Goal: Task Accomplishment & Management: Manage account settings

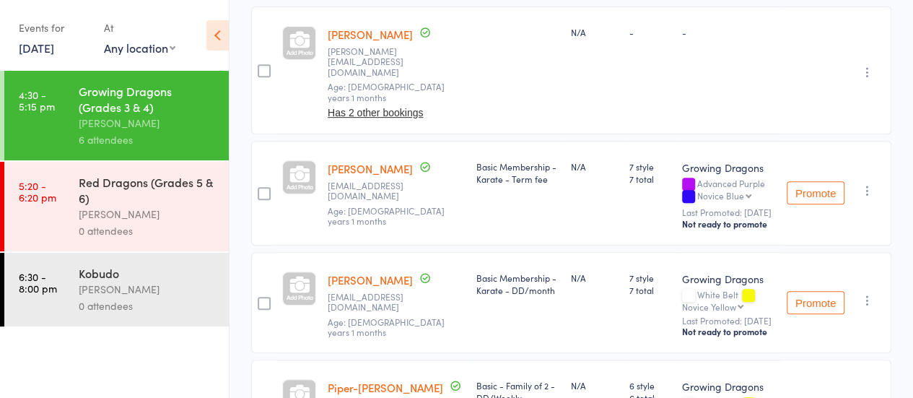
click at [147, 186] on div "Red Dragons (Grades 5 & 6)" at bounding box center [148, 190] width 138 height 32
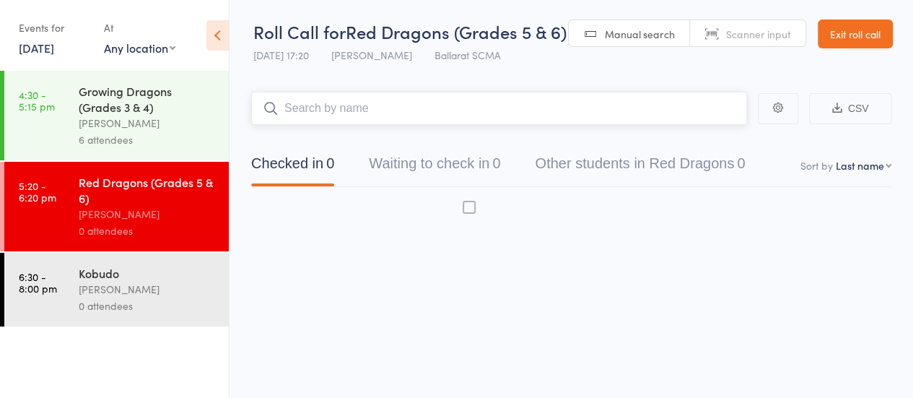
scroll to position [1, 0]
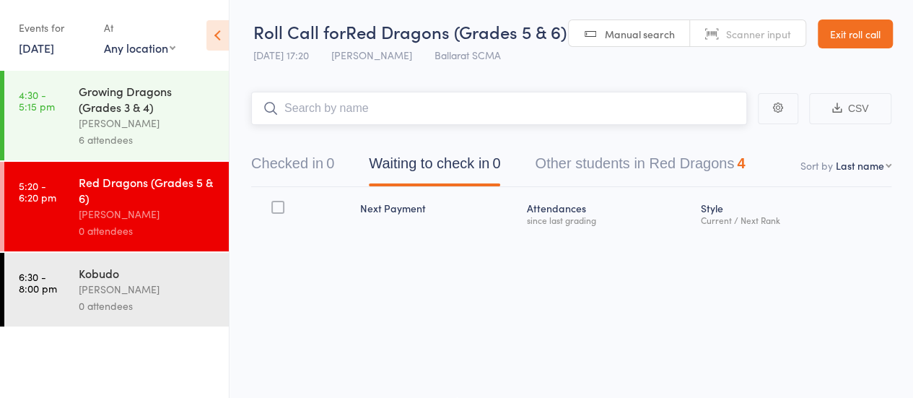
click at [370, 113] on input "search" at bounding box center [499, 108] width 496 height 33
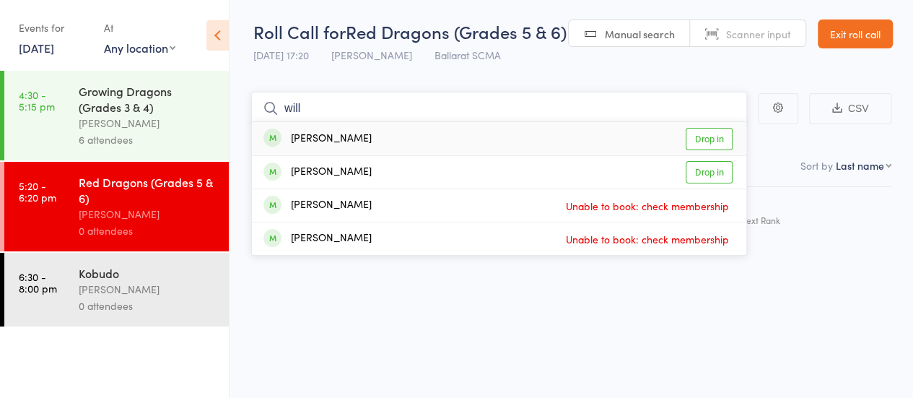
type input "will"
click at [716, 144] on link "Drop in" at bounding box center [709, 139] width 47 height 22
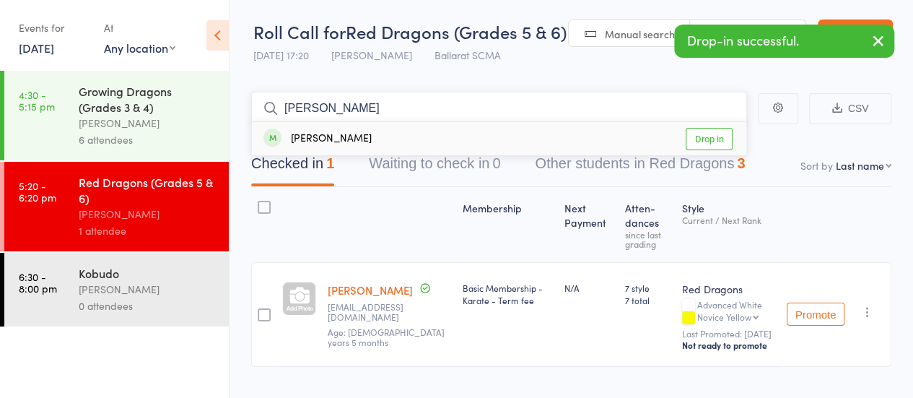
type input "tom"
click at [716, 136] on link "Drop in" at bounding box center [709, 139] width 47 height 22
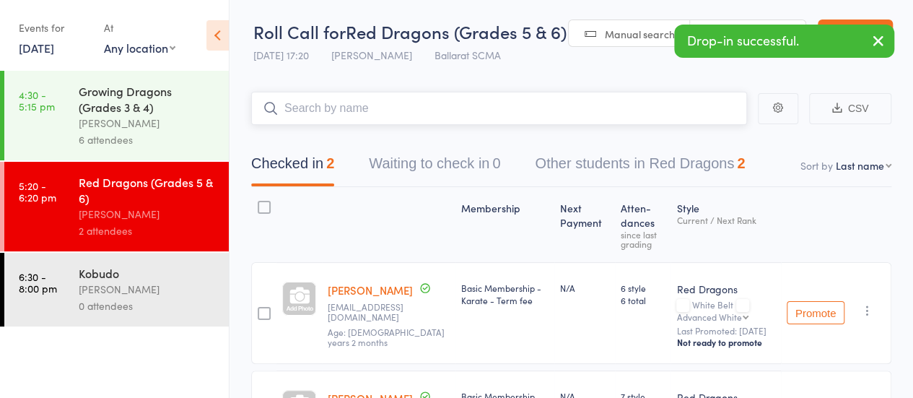
click at [311, 108] on input "search" at bounding box center [499, 108] width 496 height 33
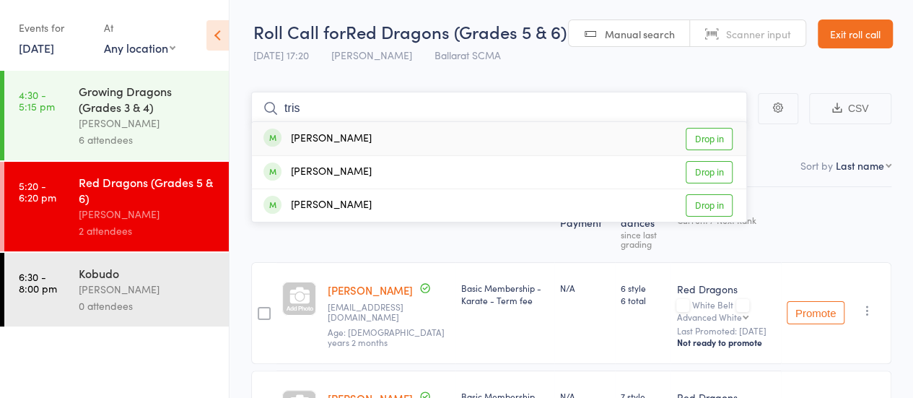
type input "tris"
click at [702, 138] on link "Drop in" at bounding box center [709, 139] width 47 height 22
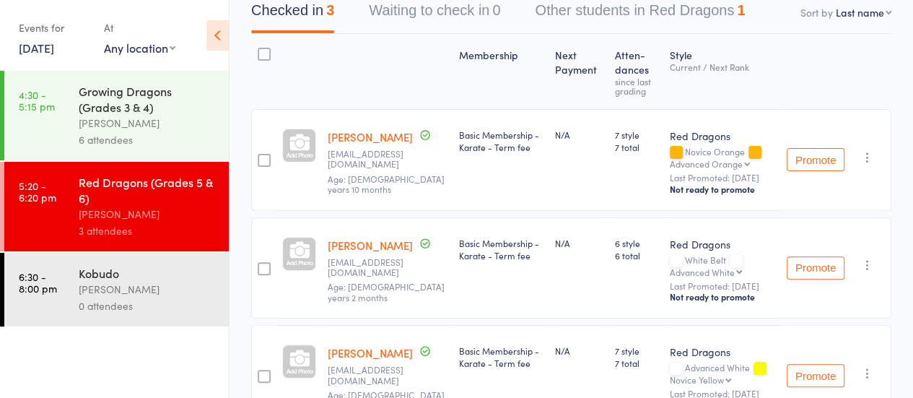
scroll to position [0, 0]
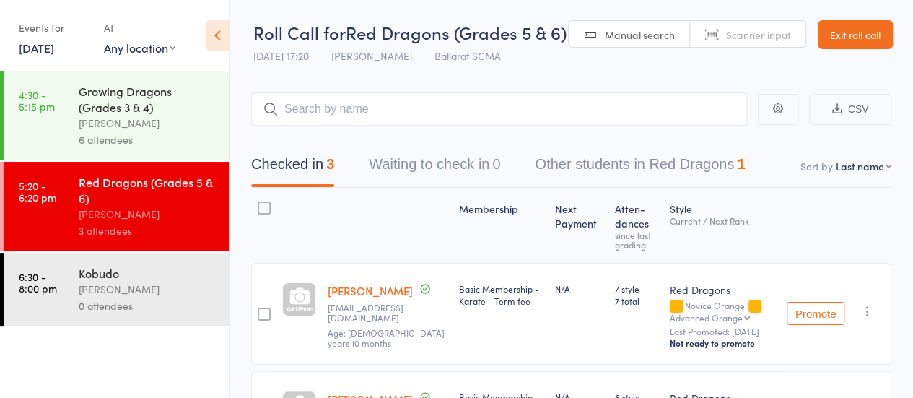
click at [862, 32] on link "Exit roll call" at bounding box center [855, 34] width 75 height 29
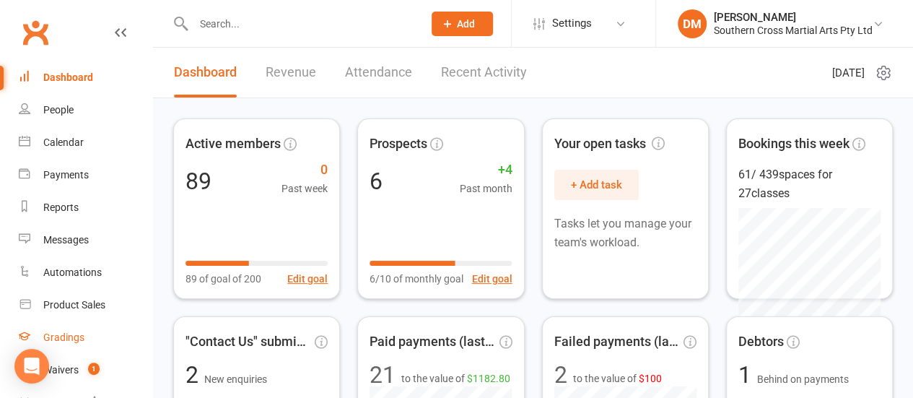
click at [78, 343] on div "Gradings" at bounding box center [63, 337] width 41 height 12
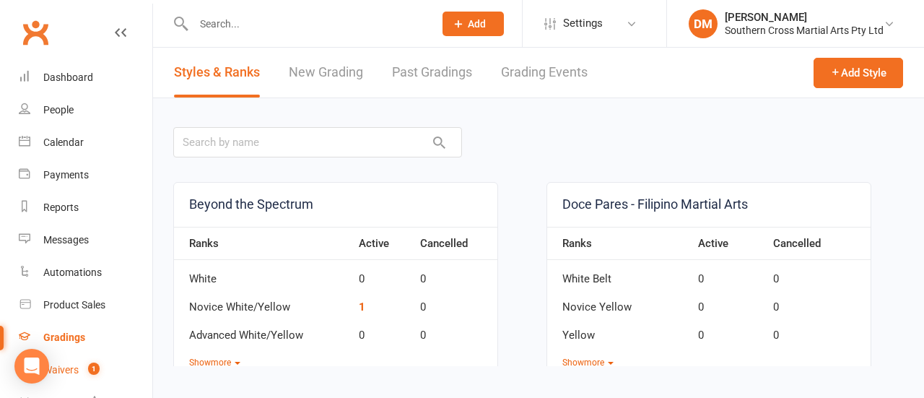
click at [74, 369] on div "Waivers" at bounding box center [60, 370] width 35 height 12
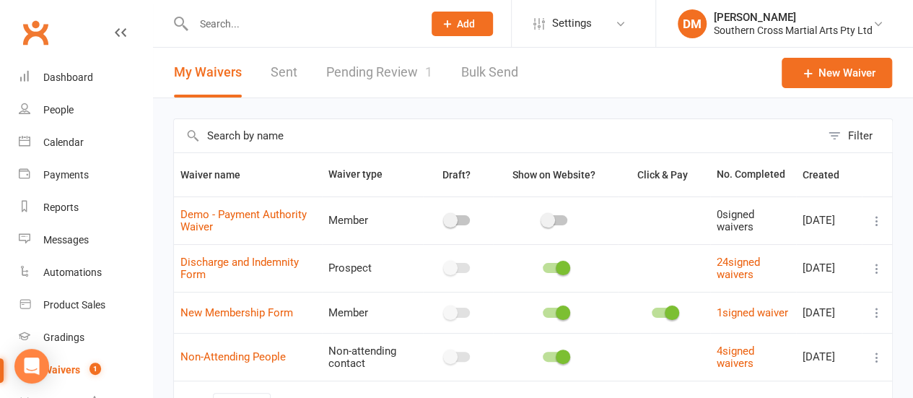
click at [357, 80] on link "Pending Review 1" at bounding box center [379, 73] width 106 height 50
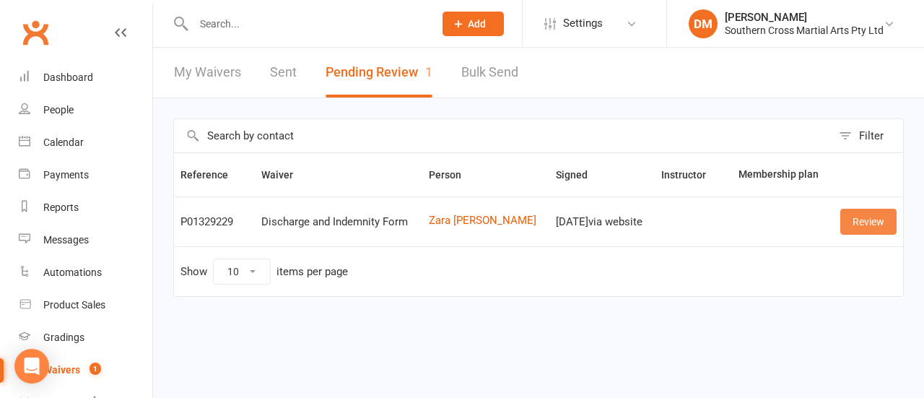
click at [869, 219] on link "Review" at bounding box center [868, 222] width 56 height 26
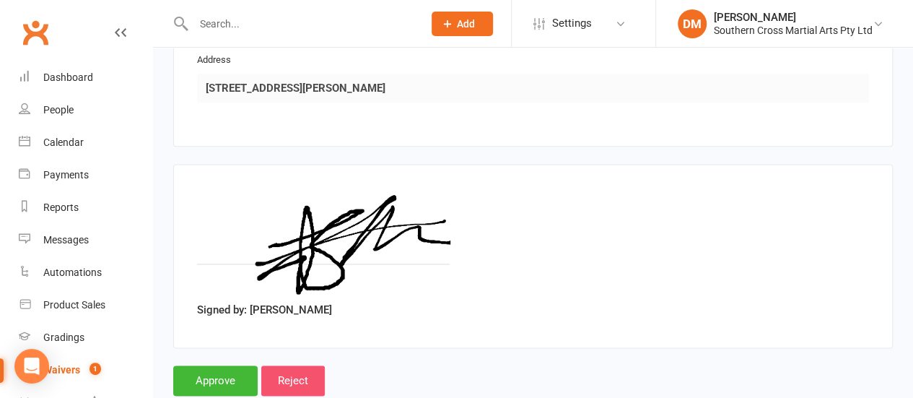
scroll to position [891, 0]
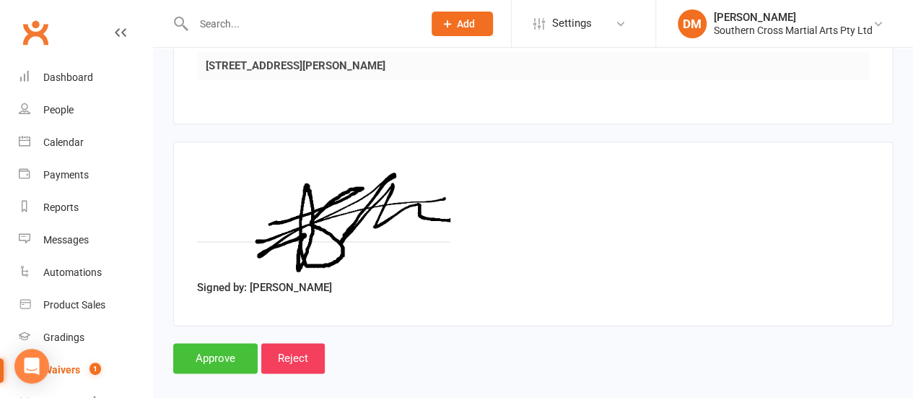
click at [230, 343] on input "Approve" at bounding box center [215, 358] width 84 height 30
